Goal: Task Accomplishment & Management: Complete application form

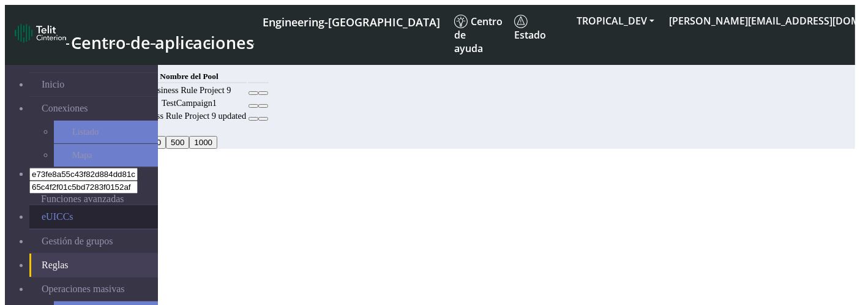
click at [58, 205] on link "eUICCs" at bounding box center [93, 216] width 128 height 23
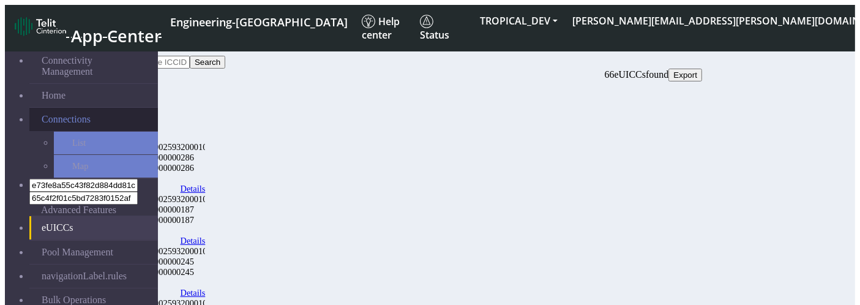
click at [73, 114] on span "Connections" at bounding box center [66, 119] width 49 height 11
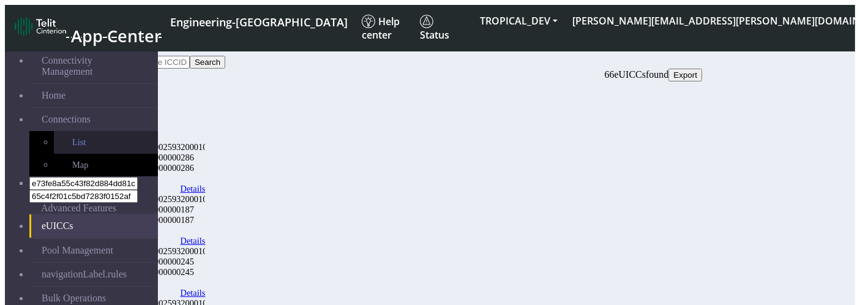
click at [73, 131] on link "List" at bounding box center [106, 142] width 104 height 23
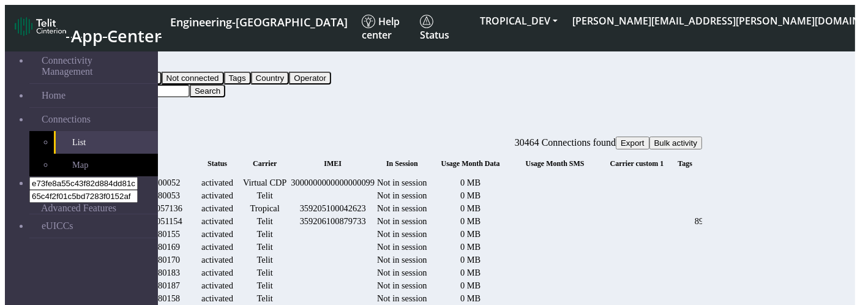
click at [113, 69] on button "Query" at bounding box center [97, 65] width 32 height 13
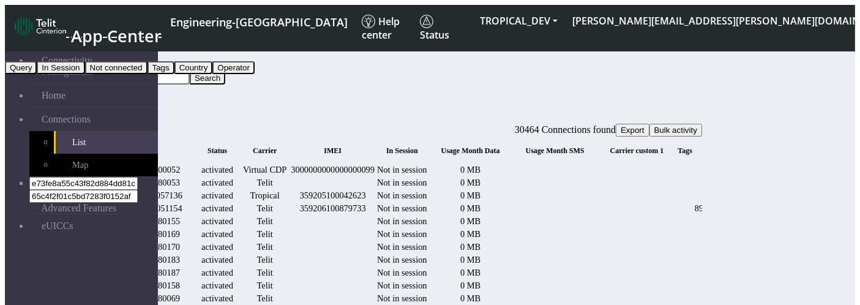
click at [174, 74] on button "Tags" at bounding box center [160, 67] width 27 height 13
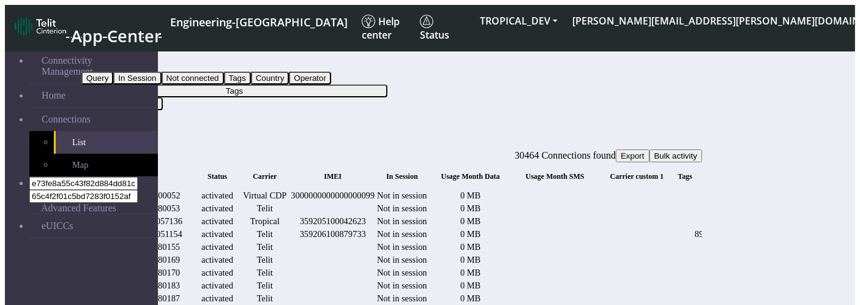
click at [387, 84] on button "Tags" at bounding box center [234, 90] width 306 height 13
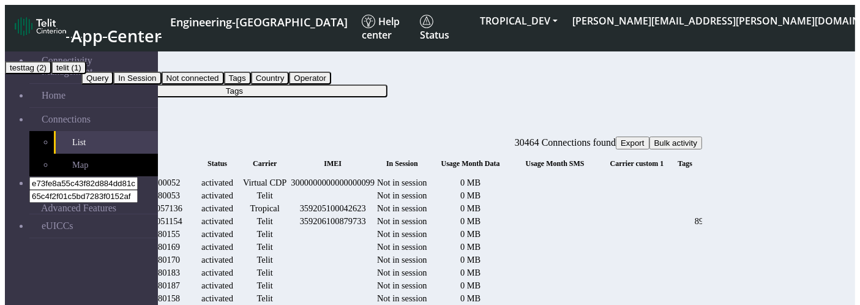
click at [51, 74] on button "testtag (2)" at bounding box center [28, 67] width 46 height 13
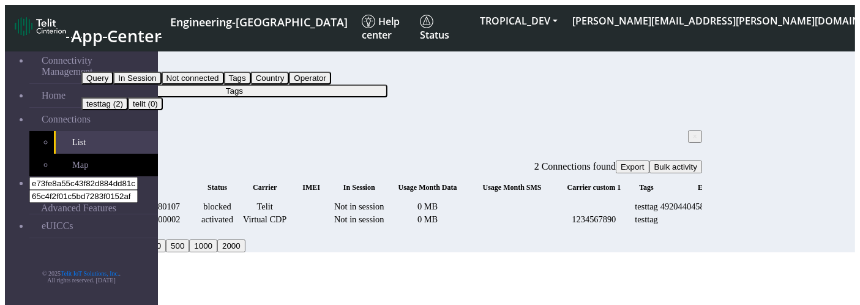
click at [693, 132] on span "×" at bounding box center [695, 136] width 4 height 9
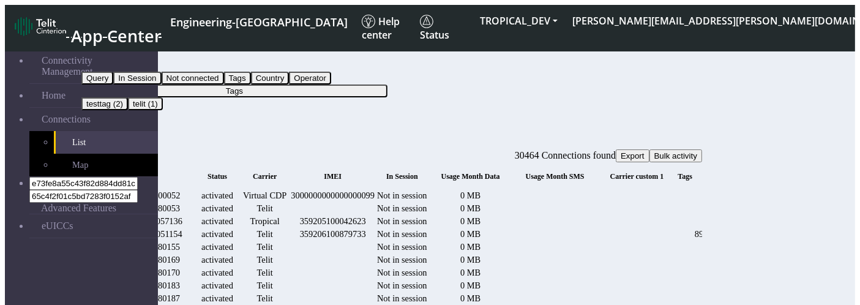
click at [374, 84] on button "Tags" at bounding box center [234, 90] width 306 height 13
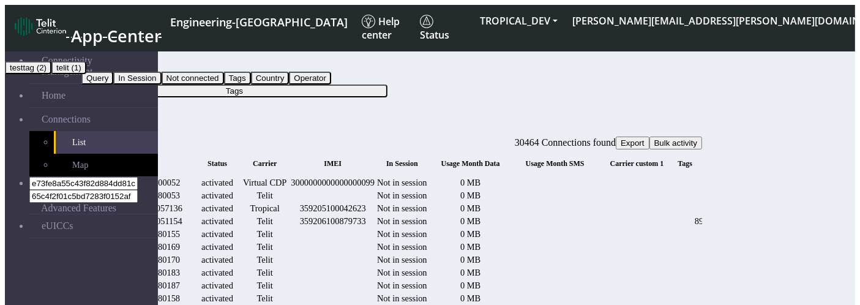
click at [86, 74] on button "telit (1)" at bounding box center [68, 67] width 35 height 13
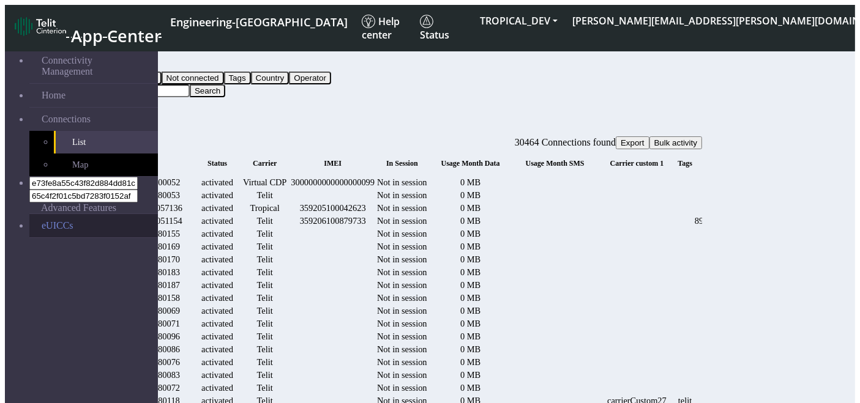
click at [103, 194] on link "eUICCs" at bounding box center [93, 225] width 128 height 23
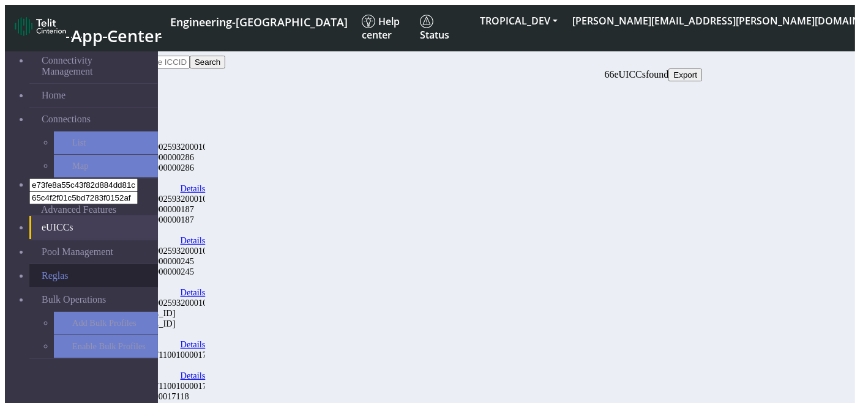
click at [69, 264] on link "Reglas" at bounding box center [93, 275] width 128 height 23
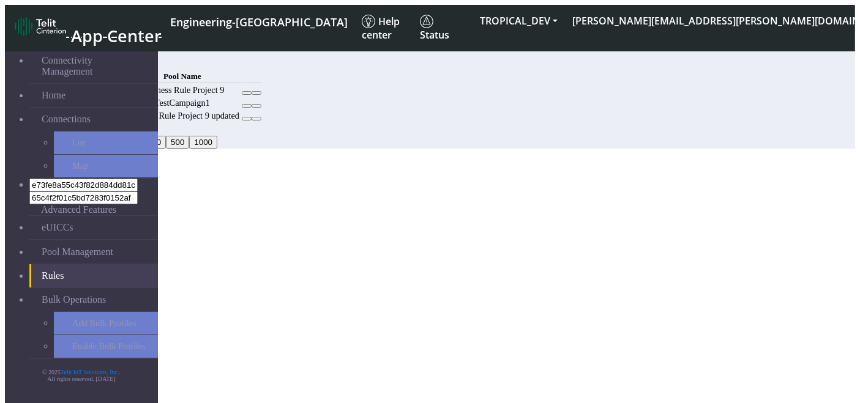
click at [106, 58] on button "Add" at bounding box center [93, 62] width 24 height 13
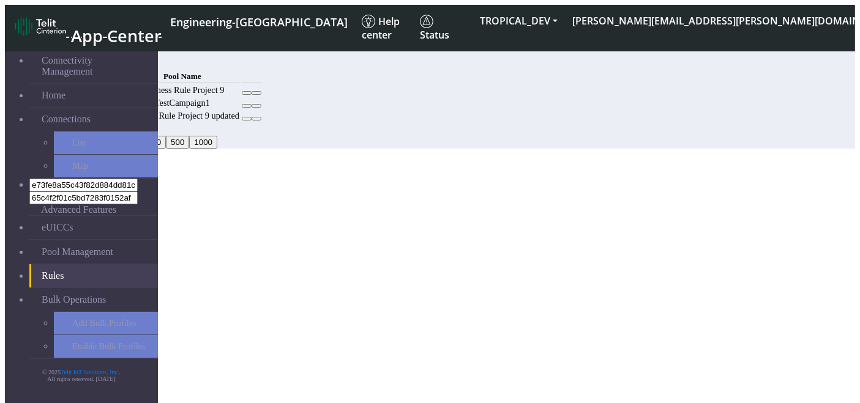
click at [106, 56] on button "Add" at bounding box center [93, 62] width 24 height 13
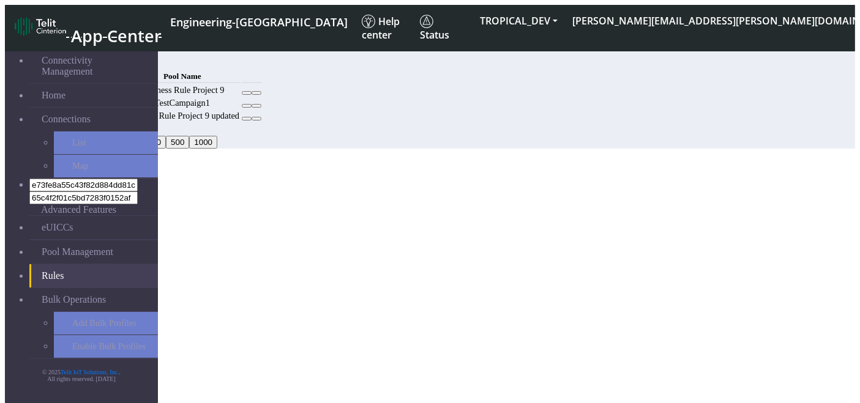
click at [106, 62] on button "Add" at bounding box center [93, 62] width 24 height 13
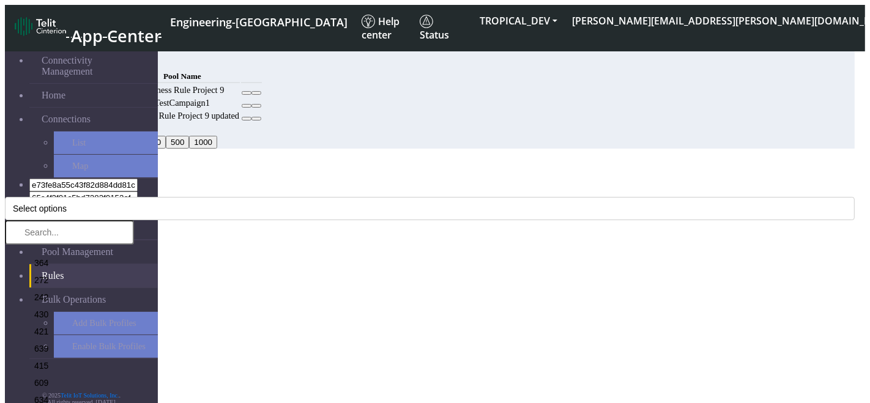
click at [232, 403] on select "Select a Pool testPoolApril11 DNLD_TPP-test-test-1 DNLD_TPP-testing-[DATE] DNLD…" at bounding box center [144, 410] width 176 height 12
select select "8: Object"
click at [210, 403] on select "Select a Pool testPoolApril11 DNLD_TPP-test-test-1 DNLD_TPP-testing-[DATE] DNLD…" at bounding box center [144, 410] width 176 height 12
click at [312, 197] on button "Select options" at bounding box center [430, 208] width 850 height 23
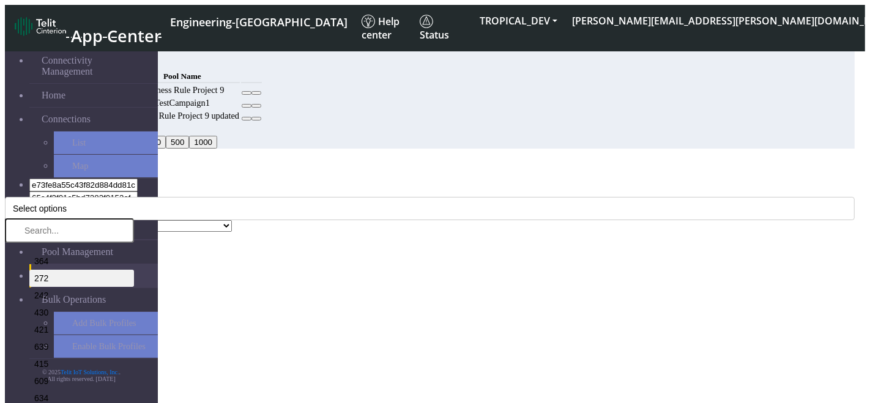
click at [134, 270] on li "272" at bounding box center [81, 278] width 105 height 17
click at [134, 304] on li "430" at bounding box center [81, 312] width 105 height 17
click at [328, 186] on div "MCC Code * 272, 430 364 272 242 430 421 639 415 609 634 431 722 626 417 631 346…" at bounding box center [430, 203] width 850 height 34
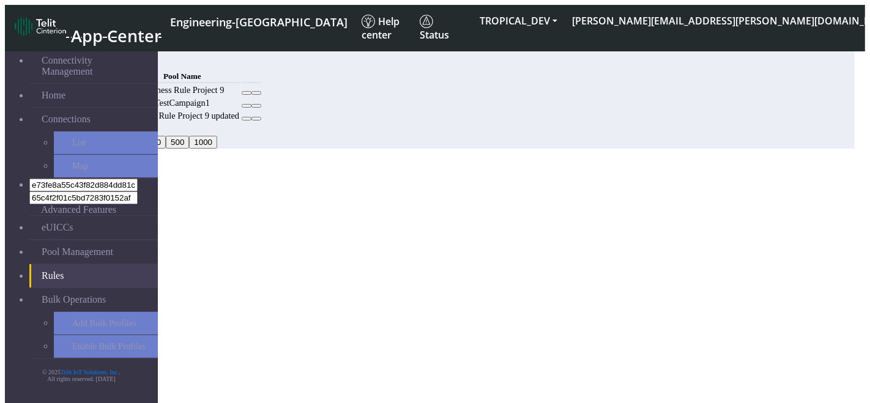
click at [33, 291] on button "Back" at bounding box center [19, 297] width 28 height 13
select select "8: Object"
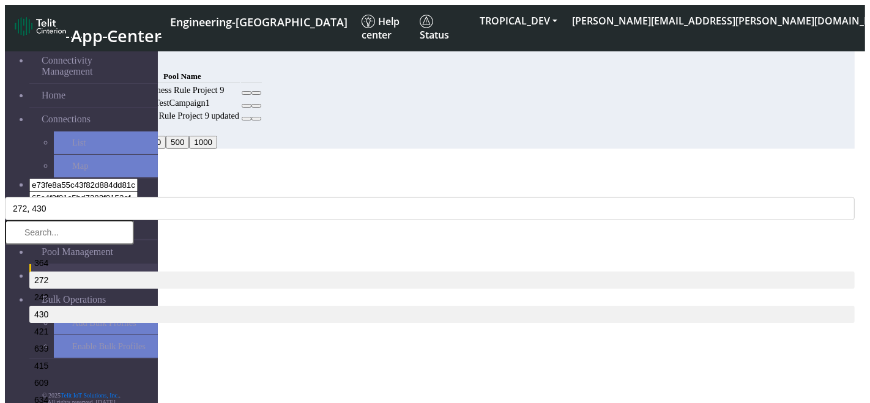
click at [5, 186] on span "Close" at bounding box center [5, 186] width 0 height 0
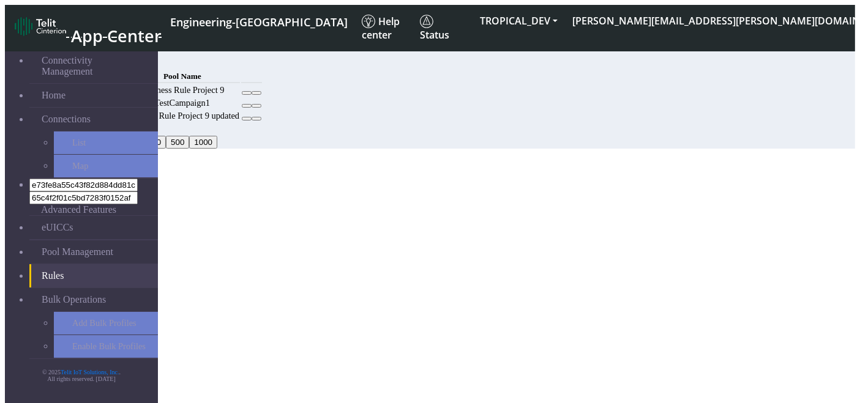
click at [247, 93] on icon at bounding box center [247, 93] width 0 height 0
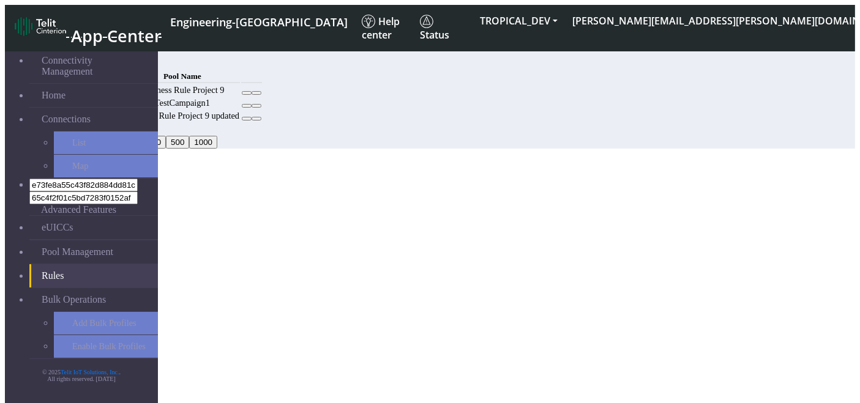
click at [106, 61] on button "Add" at bounding box center [93, 62] width 24 height 13
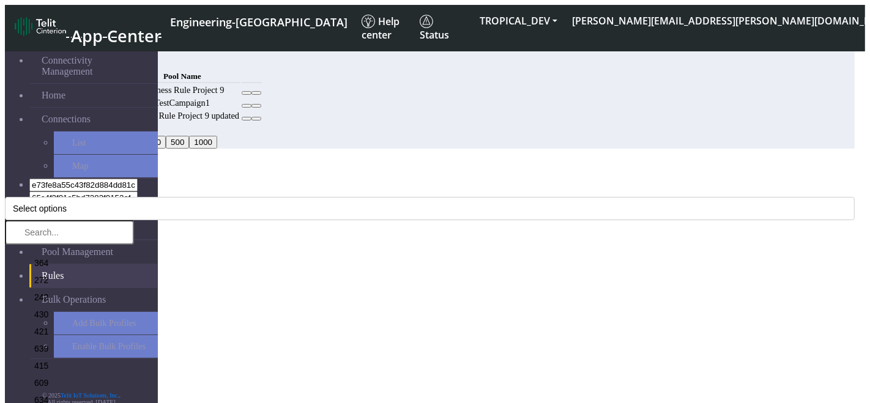
click at [5, 186] on icon "Close" at bounding box center [5, 186] width 0 height 0
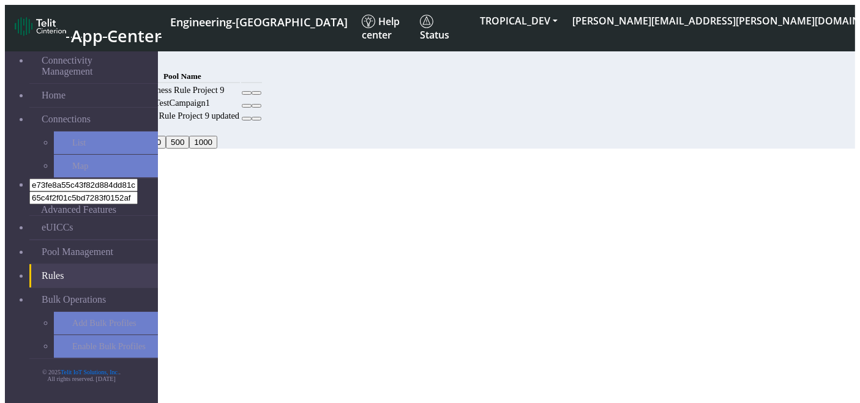
click at [430, 123] on div "MCC Code Pool Name 222 Business Rule Project 9 TestCampaign1 222 Business Rule …" at bounding box center [391, 96] width 620 height 54
